Goal: Task Accomplishment & Management: Use online tool/utility

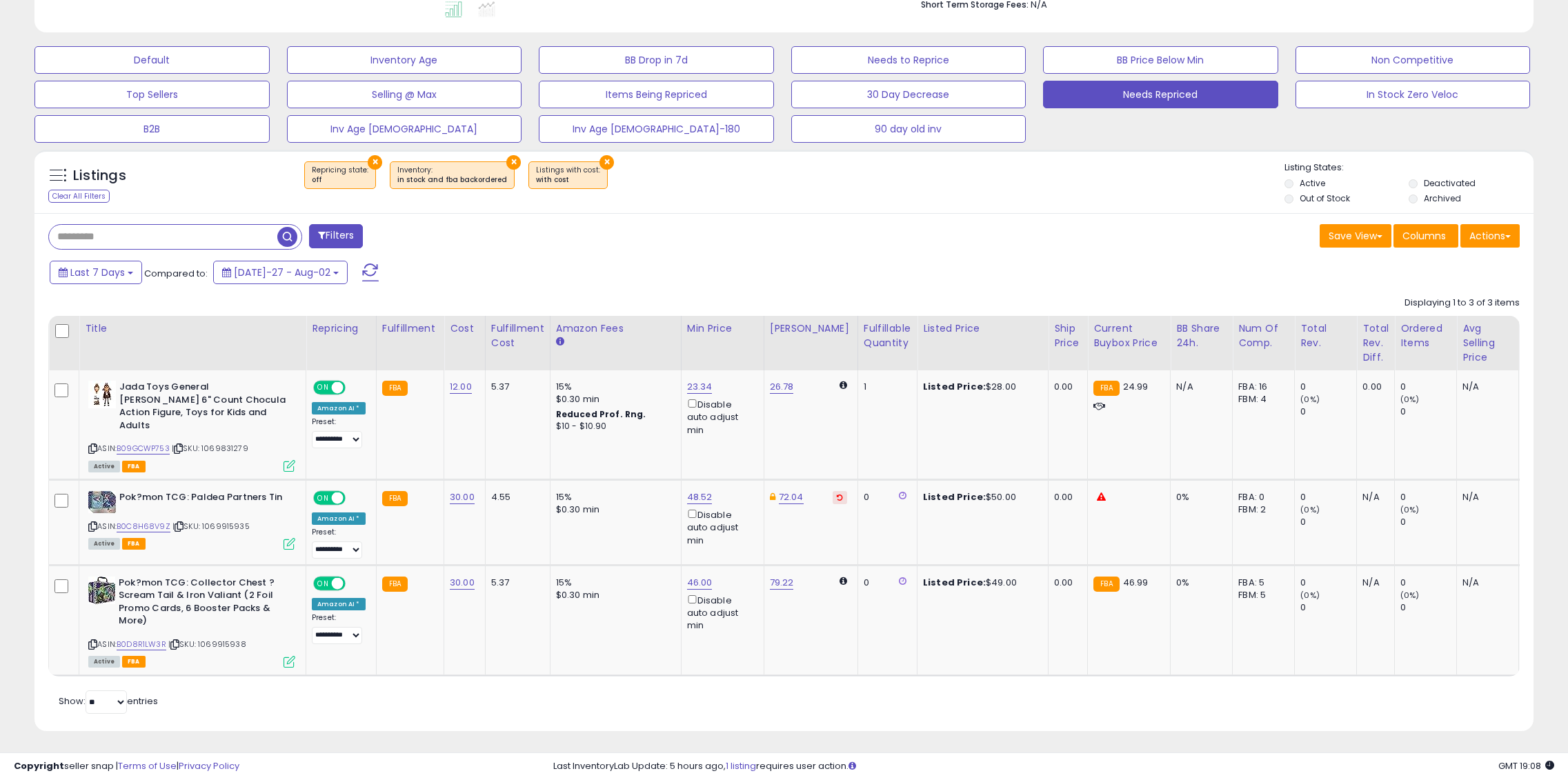
scroll to position [283, 870]
click at [362, 272] on span at bounding box center [371, 272] width 17 height 18
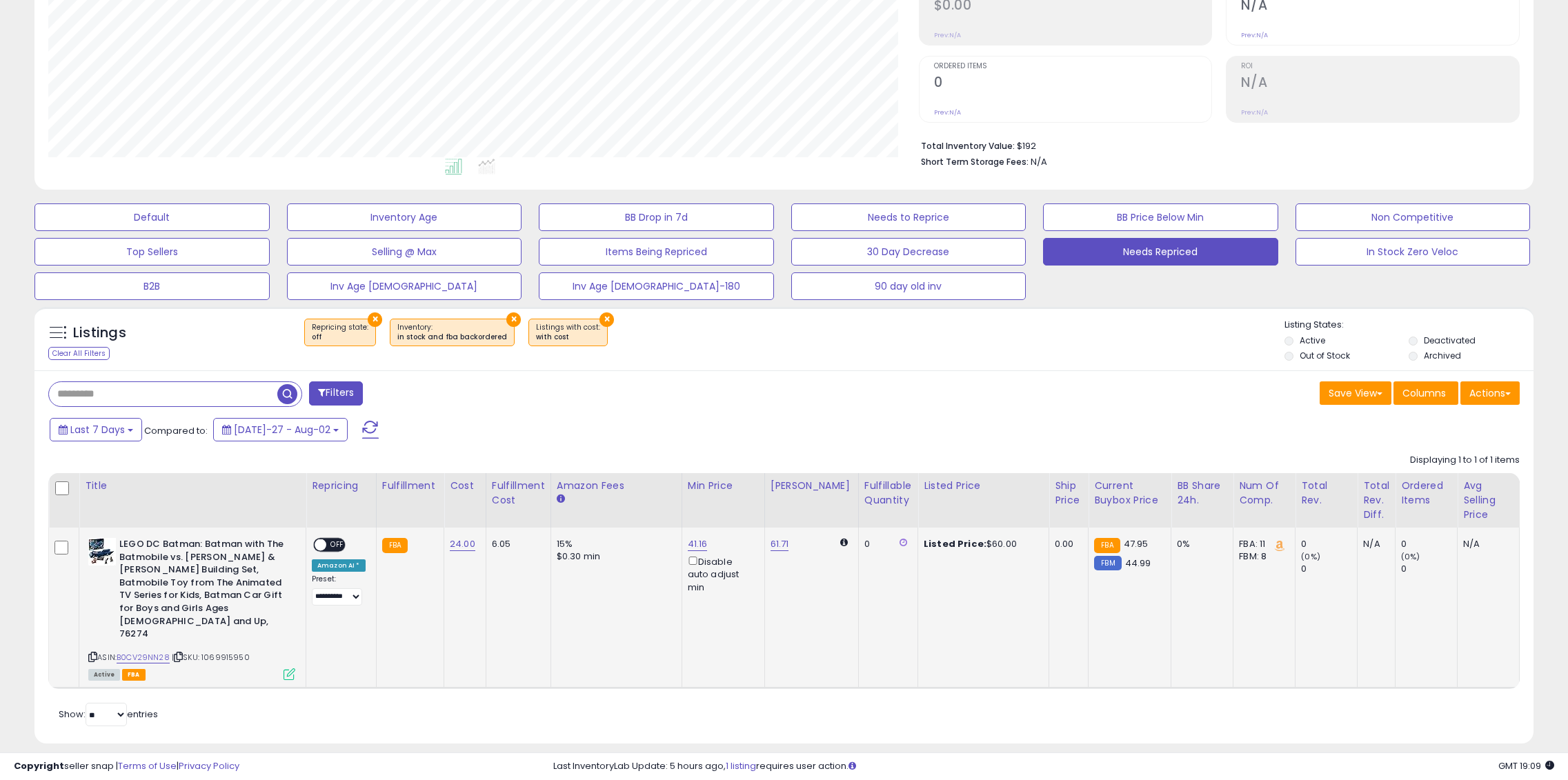
click at [333, 540] on span "OFF" at bounding box center [337, 545] width 22 height 12
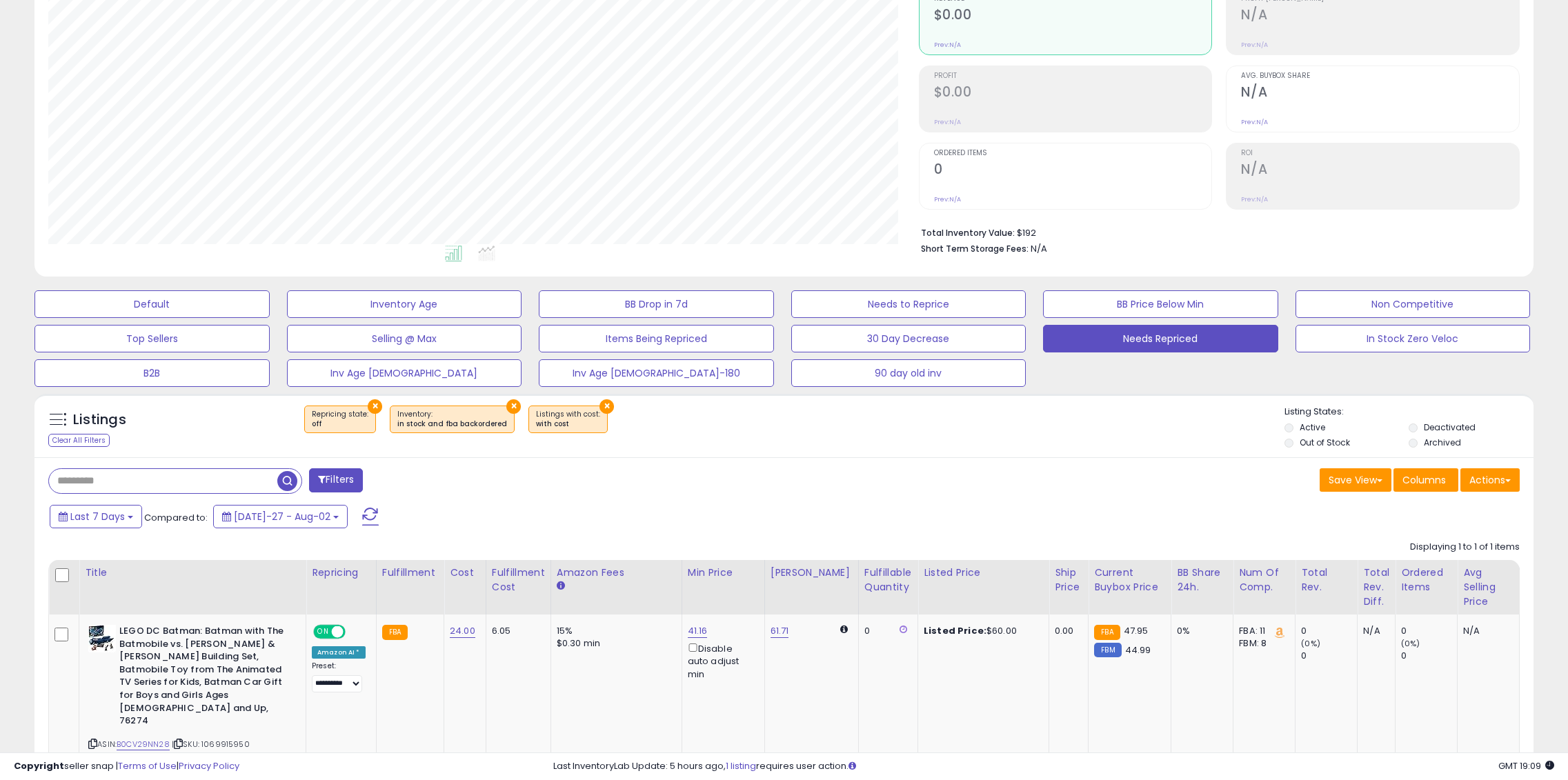
scroll to position [0, 0]
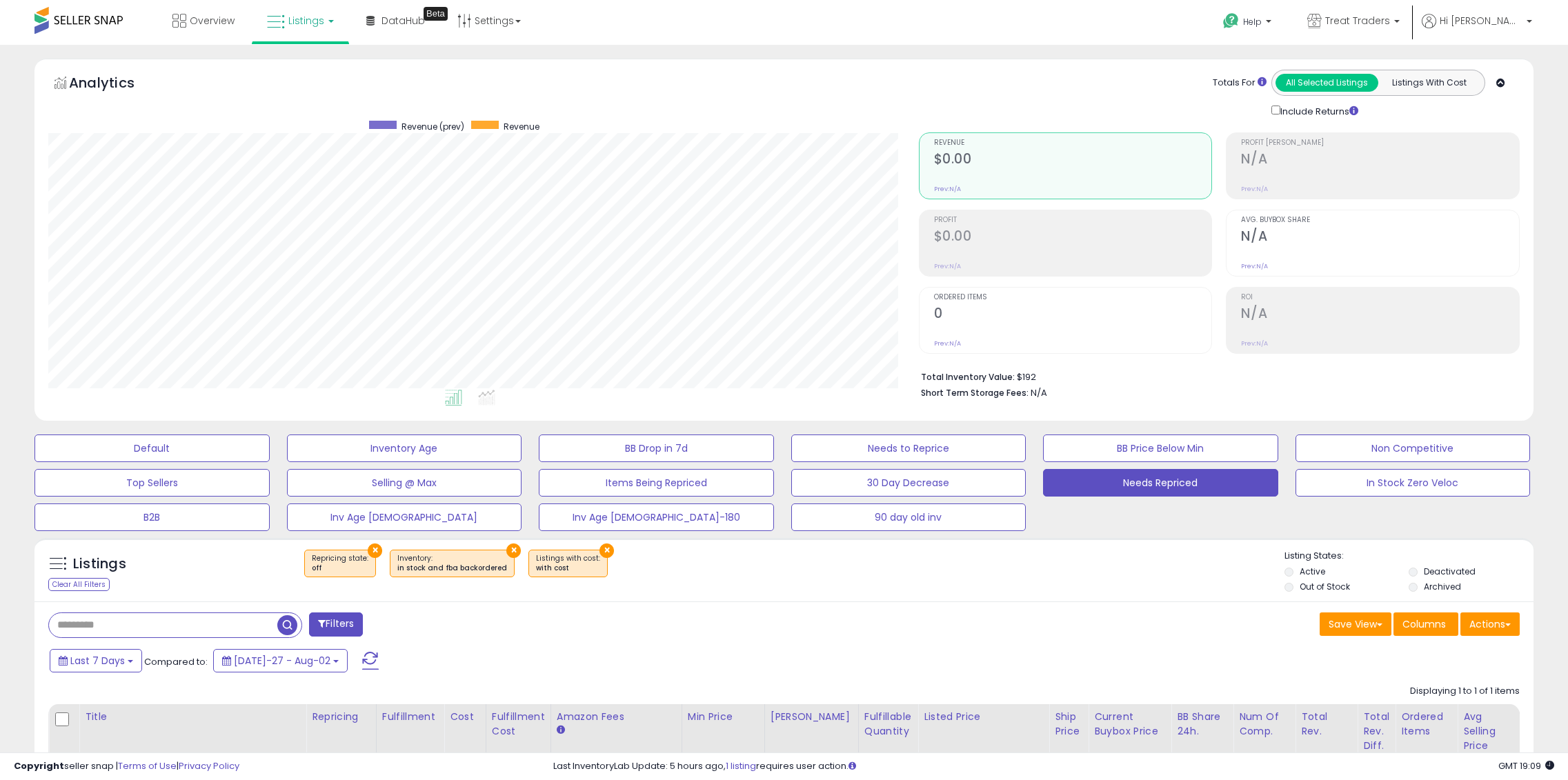
click at [281, 36] on link "Listings" at bounding box center [301, 21] width 88 height 41
click at [320, 127] on icon at bounding box center [312, 121] width 72 height 21
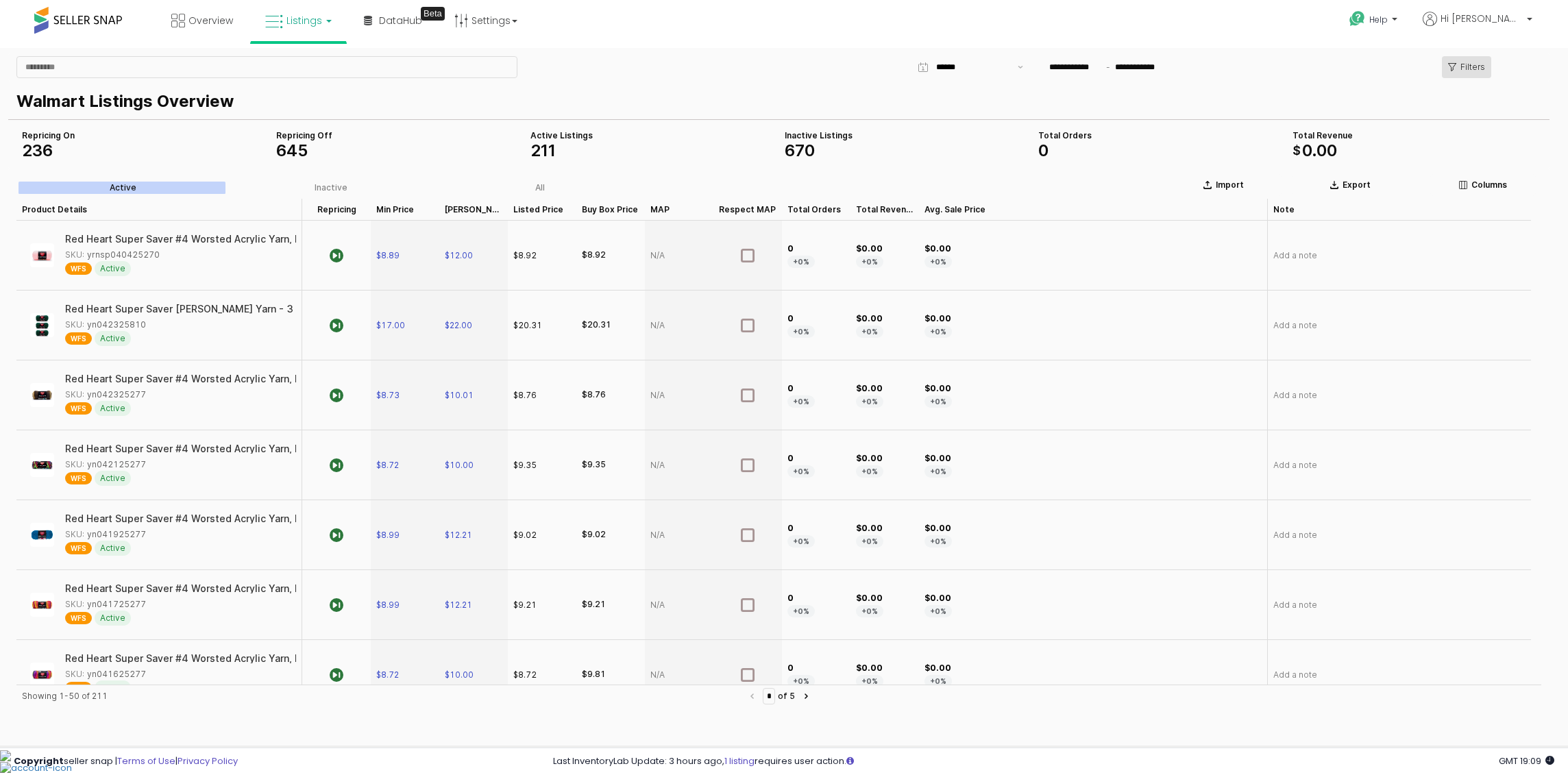
click at [1459, 72] on div "Filters" at bounding box center [1467, 67] width 37 height 20
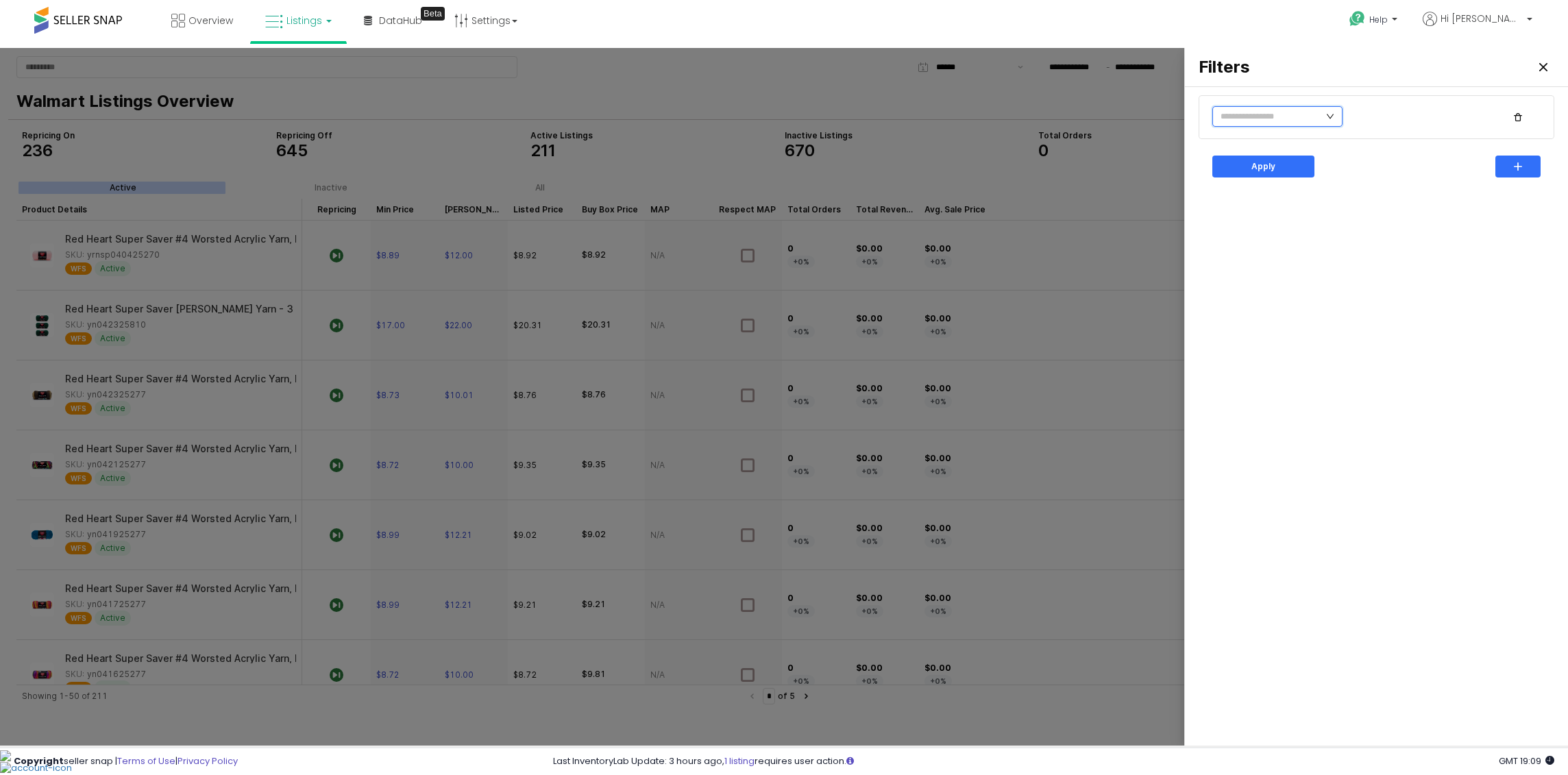
click at [1259, 118] on input "text" at bounding box center [1277, 116] width 130 height 20
click at [1263, 230] on li "Is Repricing" at bounding box center [1257, 231] width 92 height 22
click at [1334, 157] on li "No" at bounding box center [1342, 166] width 75 height 22
click at [1261, 169] on p "Apply" at bounding box center [1263, 167] width 24 height 11
